Goal: Task Accomplishment & Management: Use online tool/utility

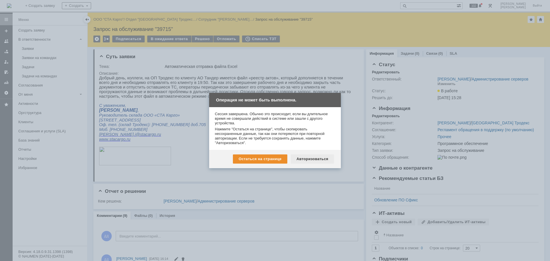
click at [308, 156] on div "Авторизоваться" at bounding box center [312, 158] width 43 height 9
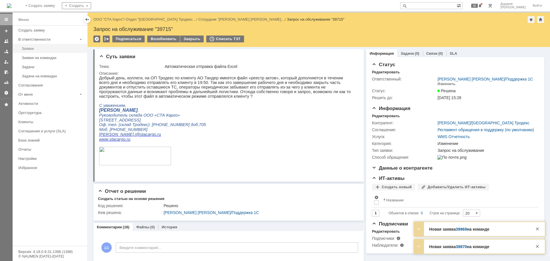
click at [49, 50] on div "Заявки" at bounding box center [53, 48] width 62 height 4
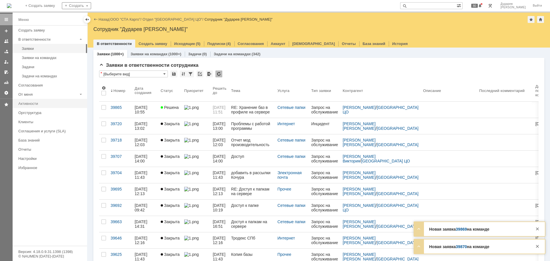
click at [40, 104] on div "Активности" at bounding box center [50, 103] width 65 height 4
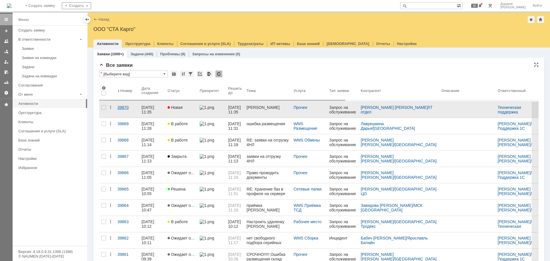
click at [123, 107] on div "39870" at bounding box center [126, 107] width 19 height 5
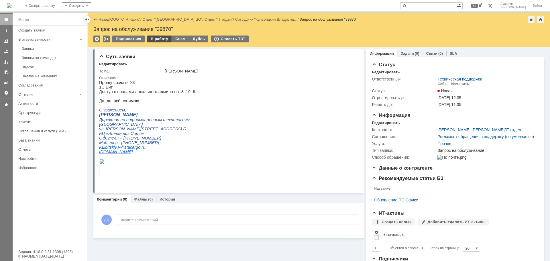
click at [158, 40] on div "В работу" at bounding box center [159, 39] width 24 height 7
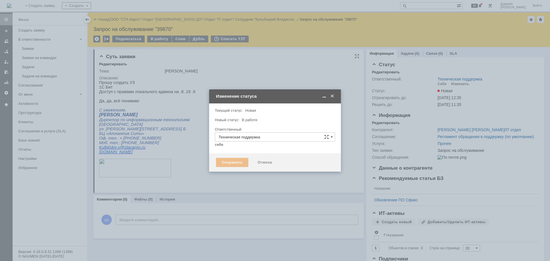
type input "[PERSON_NAME]"
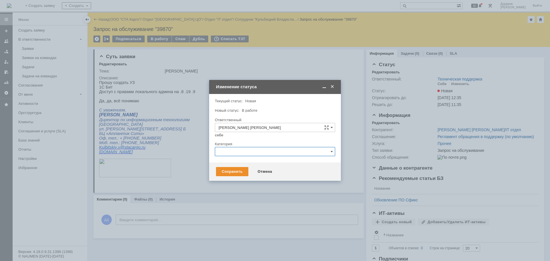
click at [234, 155] on input "text" at bounding box center [275, 151] width 120 height 9
click at [228, 202] on span "Создание учетной записи и/или настройка рабочего места" at bounding box center [274, 201] width 113 height 5
type input "Создание учетной записи и/или настройка рабочего места"
click at [235, 169] on div "Сохранить" at bounding box center [232, 171] width 32 height 9
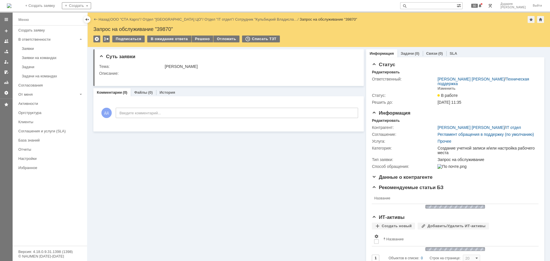
scroll to position [0, 0]
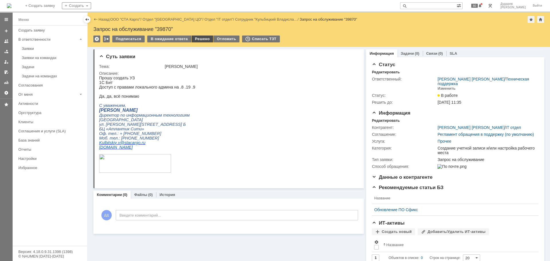
click at [201, 42] on div "Решено" at bounding box center [203, 39] width 22 height 7
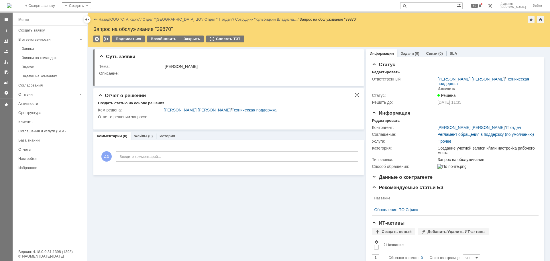
scroll to position [0, 0]
